Goal: Task Accomplishment & Management: Use online tool/utility

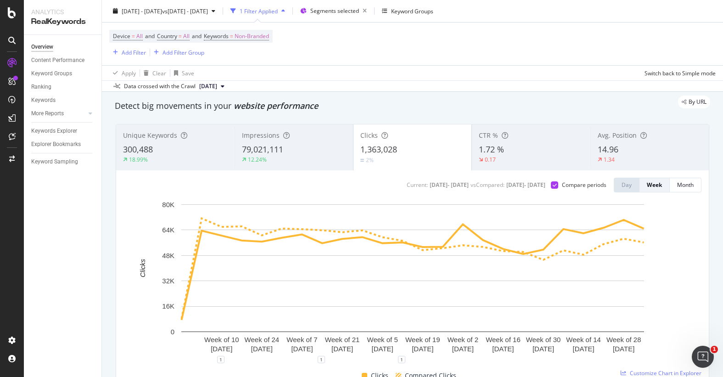
scroll to position [22, 0]
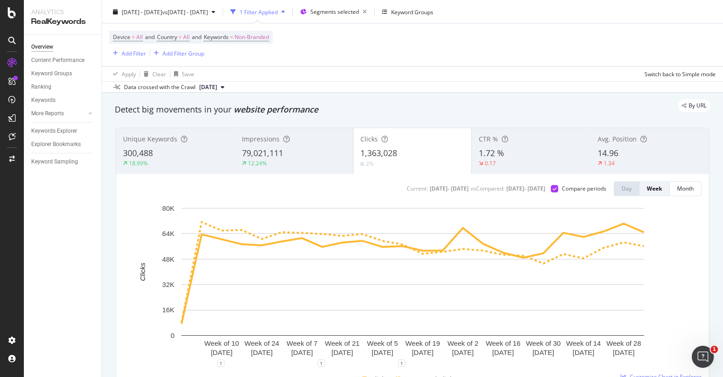
click at [278, 14] on div "1 Filter Applied" at bounding box center [259, 12] width 38 height 8
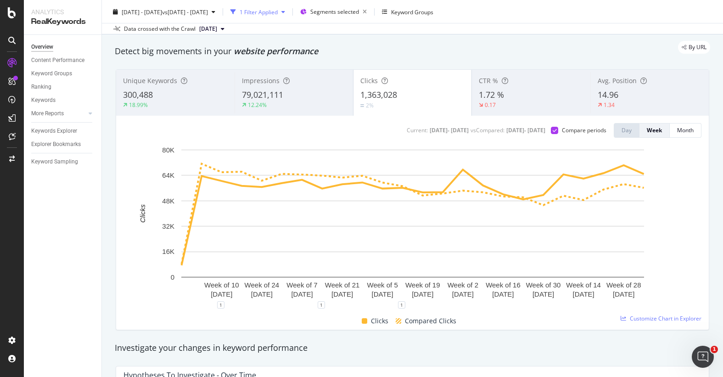
click at [278, 14] on div "1 Filter Applied" at bounding box center [259, 12] width 38 height 8
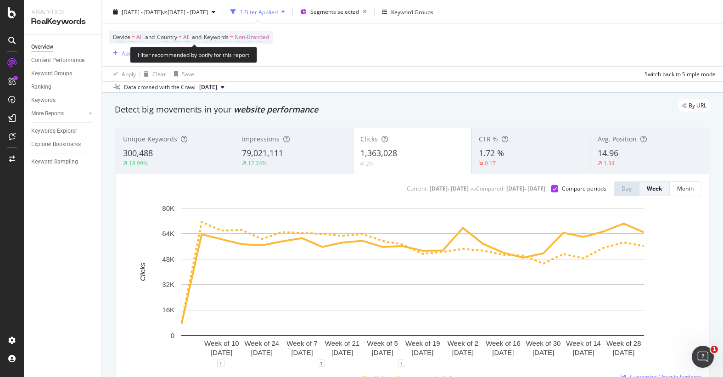
click at [251, 34] on span "Non-Branded" at bounding box center [252, 37] width 34 height 13
click at [387, 45] on div "Device = All and Country = All and Keywords = Non-Branded Add Filter Add Filter…" at bounding box center [412, 44] width 607 height 43
click at [131, 51] on div "Add Filter" at bounding box center [134, 54] width 24 height 8
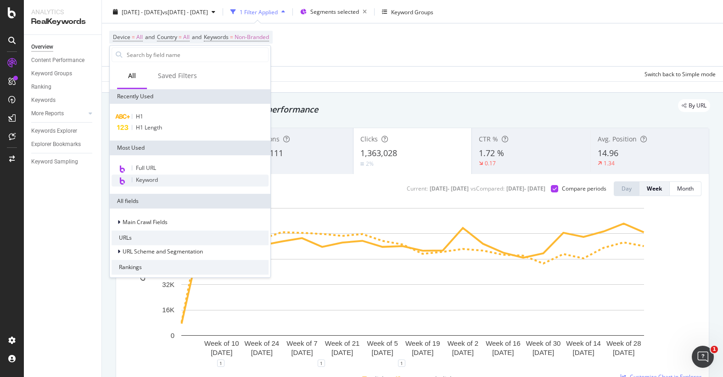
click at [160, 179] on div "Keyword" at bounding box center [190, 180] width 157 height 12
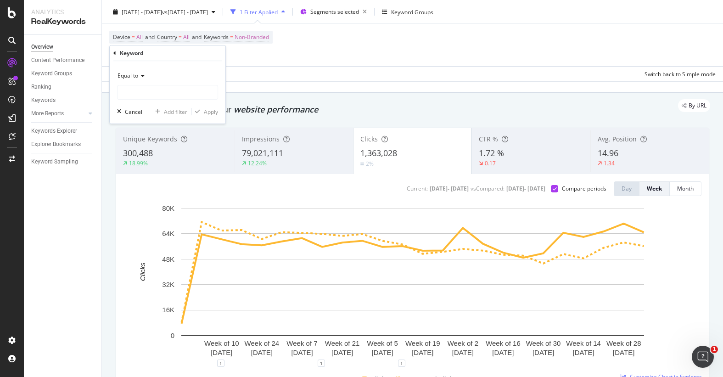
click at [139, 76] on icon at bounding box center [141, 76] width 6 height 6
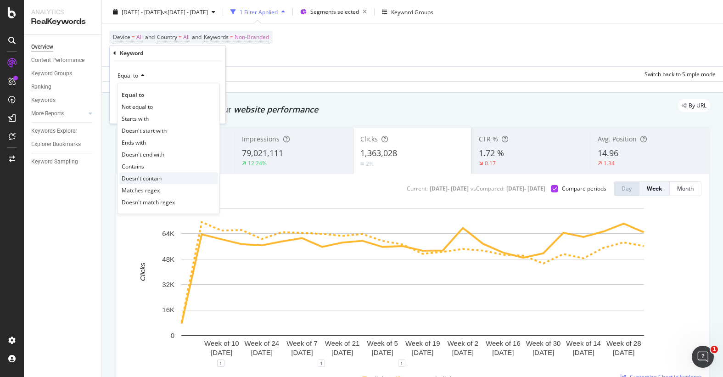
click at [150, 173] on div "Doesn't contain" at bounding box center [168, 178] width 98 height 12
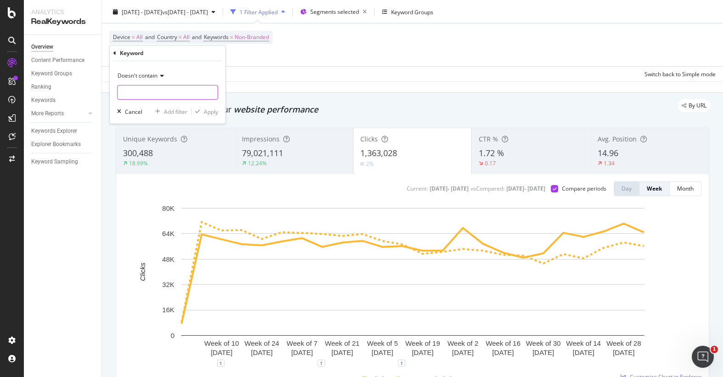
click at [152, 92] on input "text" at bounding box center [168, 92] width 100 height 15
type input "switch 2"
click at [209, 114] on div "Apply" at bounding box center [211, 112] width 14 height 8
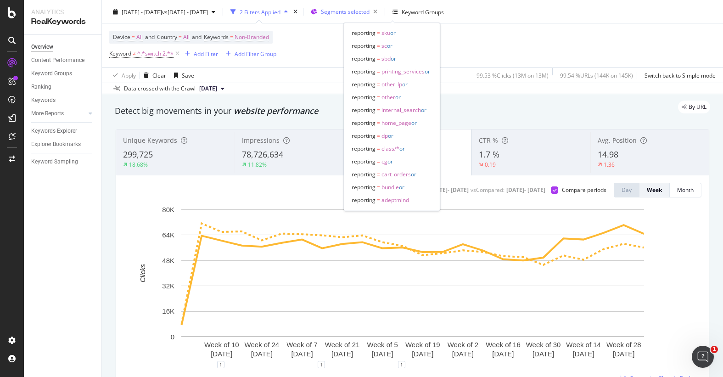
click at [370, 14] on span "Segments selected" at bounding box center [345, 12] width 49 height 8
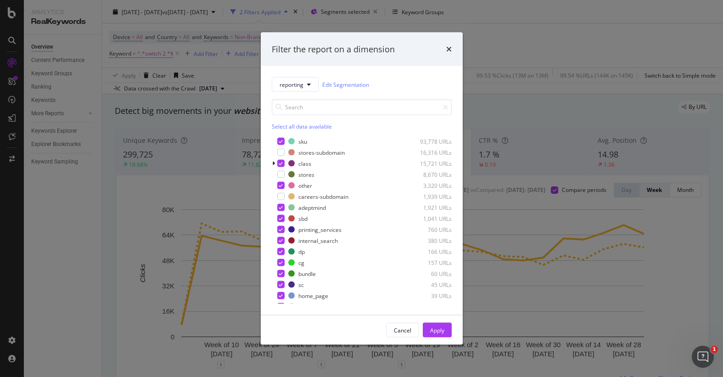
click at [282, 123] on div "Select all data available" at bounding box center [362, 127] width 180 height 8
click at [282, 123] on div "Unselect all data available" at bounding box center [362, 127] width 180 height 8
click at [280, 263] on div "modal" at bounding box center [280, 262] width 7 height 7
click at [280, 283] on div "modal" at bounding box center [280, 284] width 7 height 7
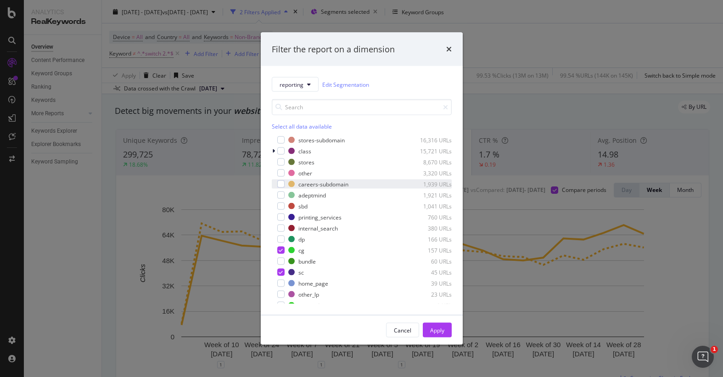
scroll to position [11, 0]
click at [283, 152] on div "modal" at bounding box center [280, 151] width 7 height 7
click at [441, 328] on div "Apply" at bounding box center [437, 330] width 14 height 8
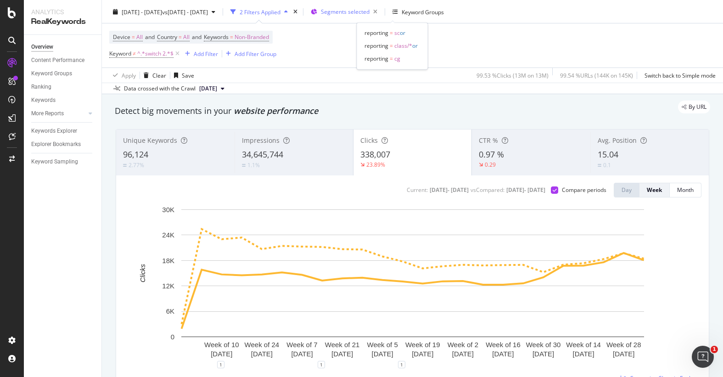
click at [370, 12] on span "Segments selected" at bounding box center [345, 12] width 49 height 8
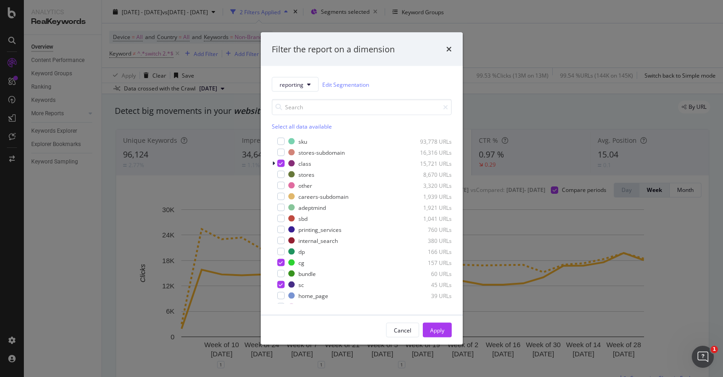
click at [287, 129] on div "Select all data available" at bounding box center [362, 127] width 180 height 8
click at [287, 129] on div "Unselect all data available" at bounding box center [362, 127] width 180 height 8
click at [283, 143] on div "modal" at bounding box center [280, 141] width 7 height 7
click at [439, 325] on div "Apply" at bounding box center [437, 330] width 14 height 14
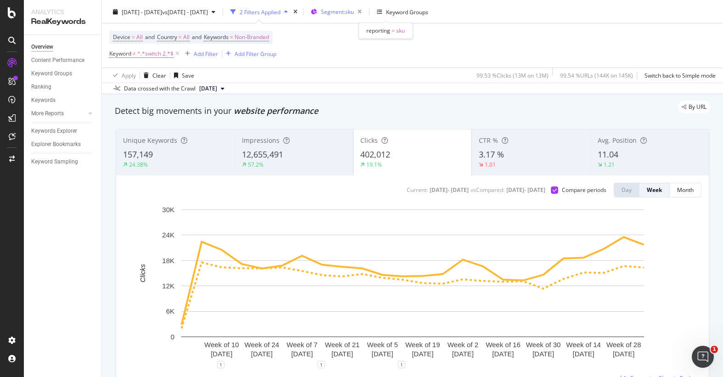
click at [354, 10] on span "Segment: sku" at bounding box center [337, 12] width 33 height 8
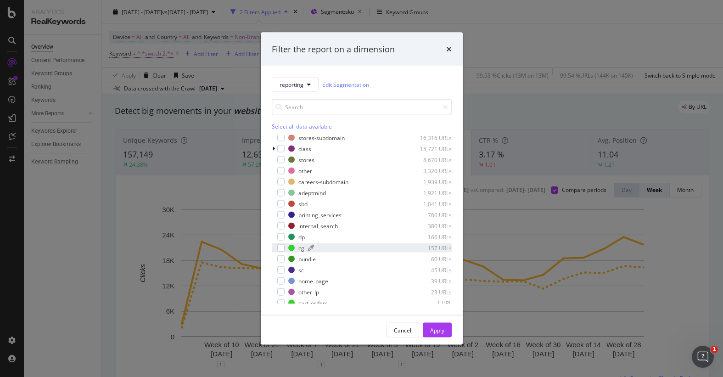
scroll to position [18, 0]
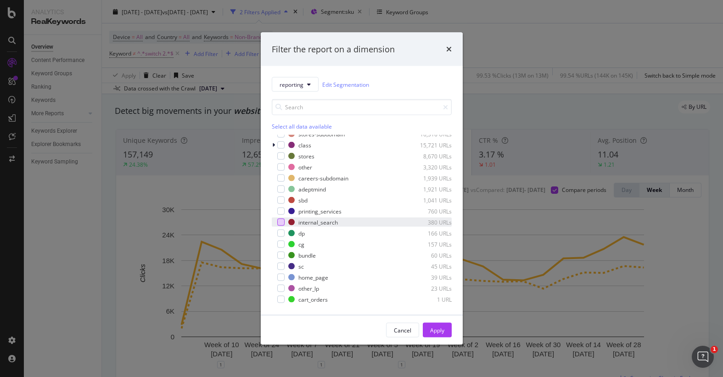
click at [281, 220] on div "modal" at bounding box center [280, 222] width 7 height 7
click at [434, 332] on div "Apply" at bounding box center [437, 330] width 14 height 8
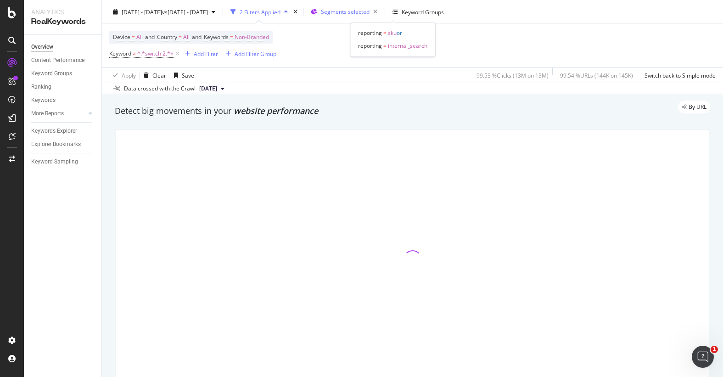
click at [370, 9] on span "Segments selected" at bounding box center [345, 12] width 49 height 8
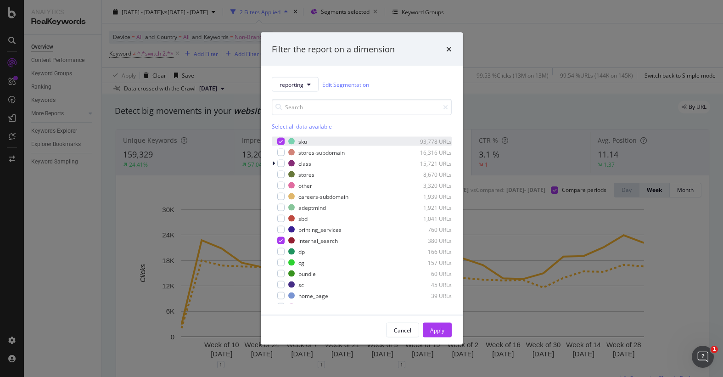
click at [282, 139] on icon "modal" at bounding box center [281, 141] width 4 height 5
click at [442, 323] on div "Apply" at bounding box center [437, 330] width 14 height 14
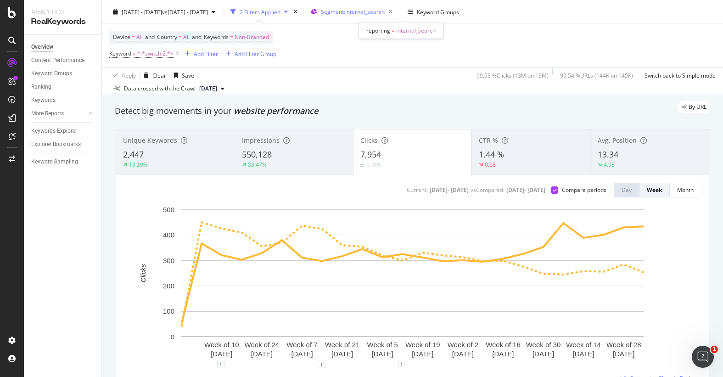
click at [385, 12] on span "Segment: internal_search" at bounding box center [353, 12] width 64 height 8
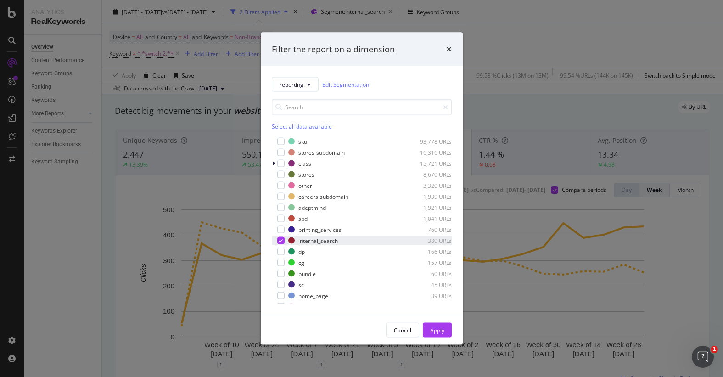
click at [283, 241] on div "modal" at bounding box center [280, 240] width 7 height 7
click at [281, 286] on div "modal" at bounding box center [280, 284] width 7 height 7
click at [430, 334] on div "Apply" at bounding box center [437, 330] width 14 height 14
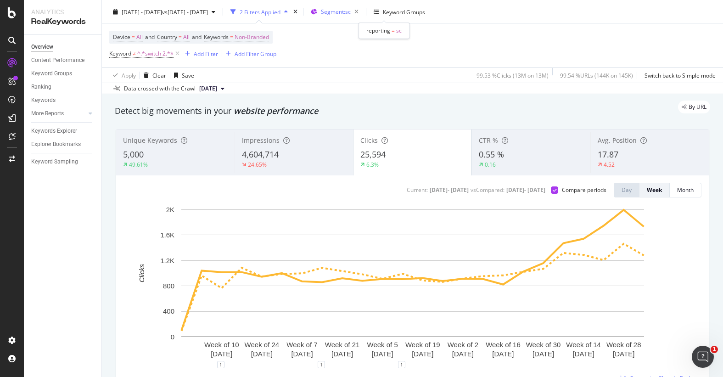
click at [351, 11] on span "Segment: sc" at bounding box center [336, 12] width 30 height 8
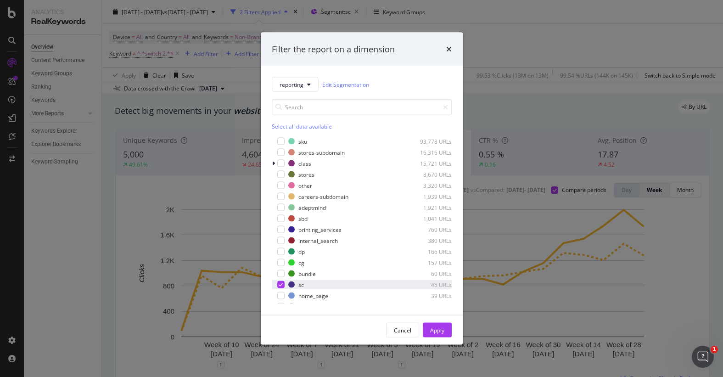
click at [281, 282] on icon "modal" at bounding box center [281, 284] width 4 height 5
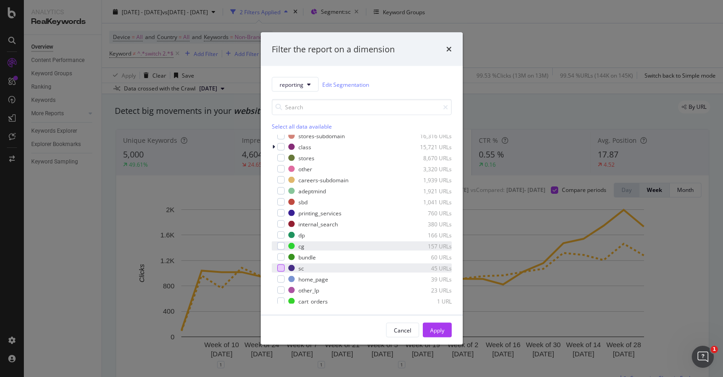
scroll to position [18, 0]
click at [284, 279] on div "modal" at bounding box center [280, 277] width 7 height 7
click at [425, 331] on button "Apply" at bounding box center [437, 330] width 29 height 15
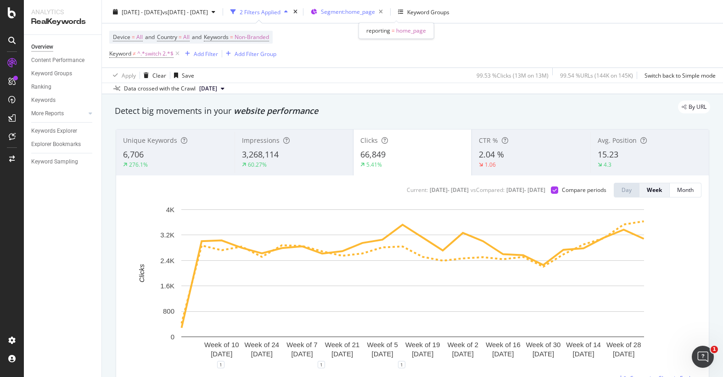
click at [387, 15] on div "Segment: home_page" at bounding box center [354, 12] width 66 height 13
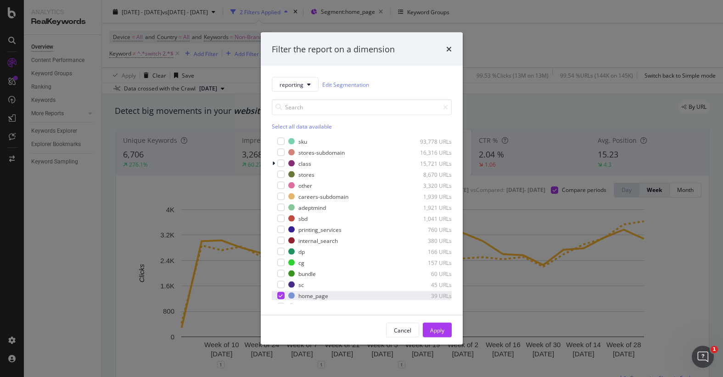
click at [284, 292] on div "home_page 39 URLs" at bounding box center [362, 295] width 180 height 9
click at [284, 261] on div "cg 157 URLs" at bounding box center [362, 262] width 180 height 9
click at [433, 329] on div "Apply" at bounding box center [437, 330] width 14 height 8
